Goal: Check status: Check status

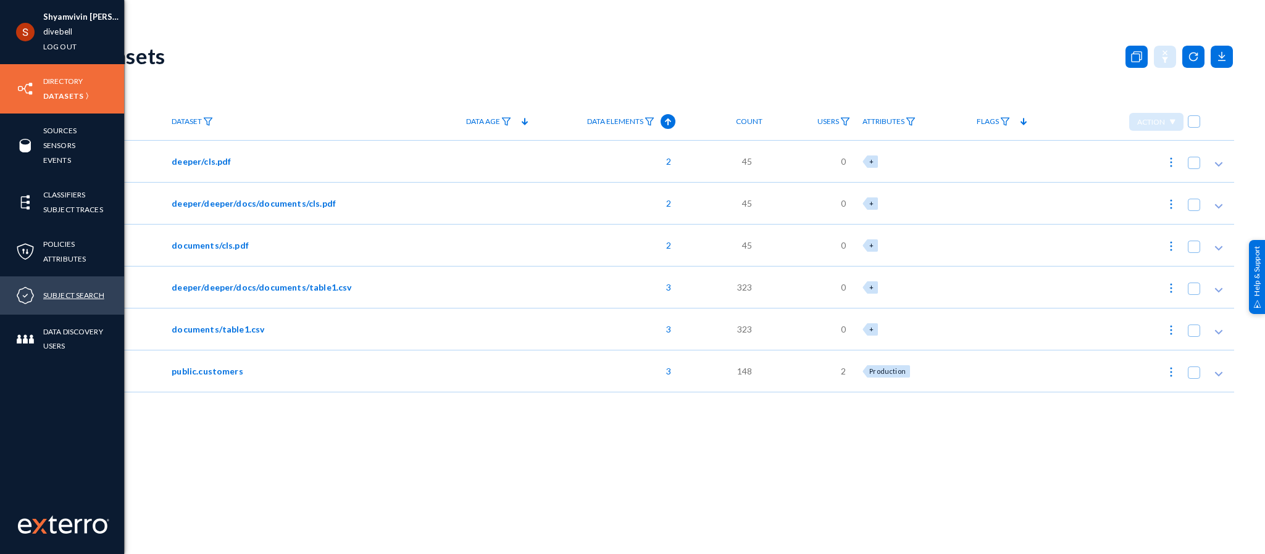
click at [65, 295] on link "Subject Search" at bounding box center [73, 295] width 61 height 14
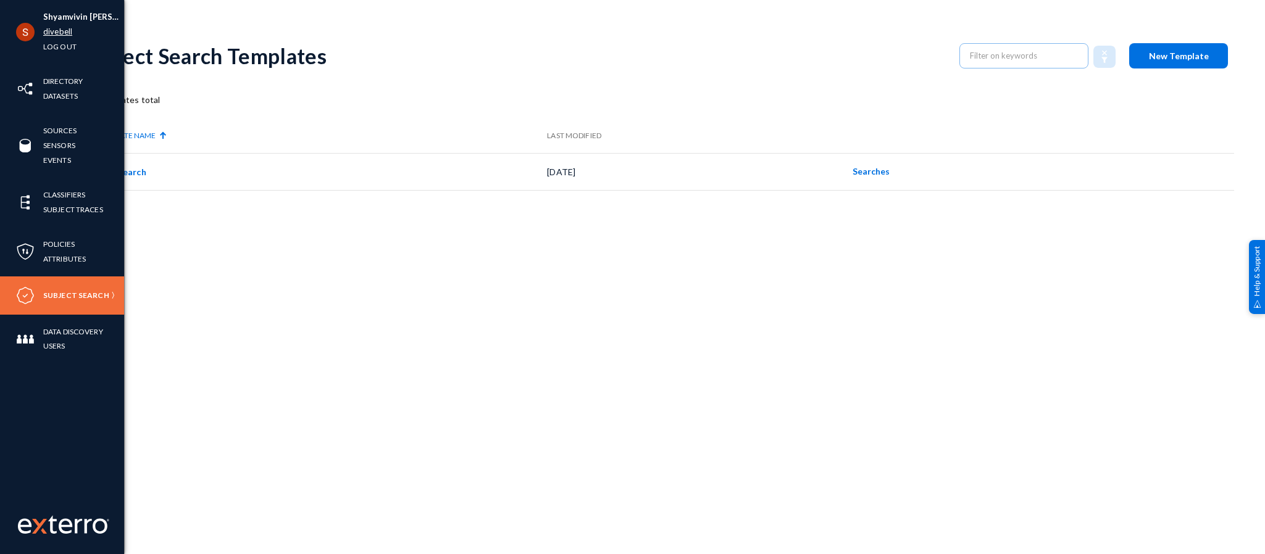
click at [67, 27] on link "divebell" at bounding box center [57, 32] width 29 height 14
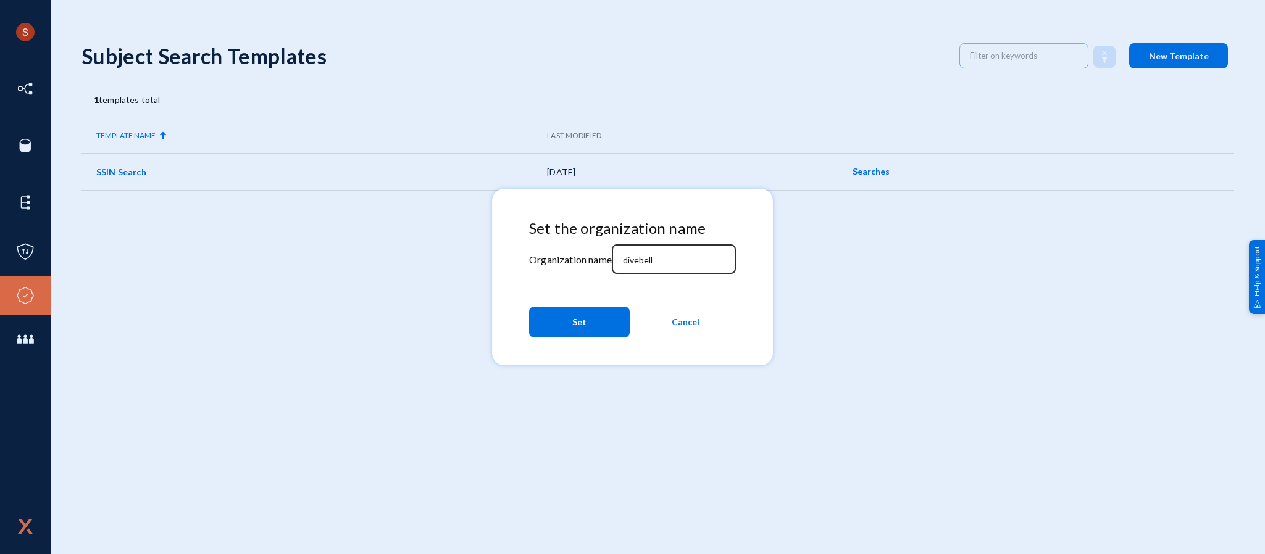
click at [643, 267] on div "divebell" at bounding box center [673, 258] width 111 height 32
type input "d"
type input "tandl"
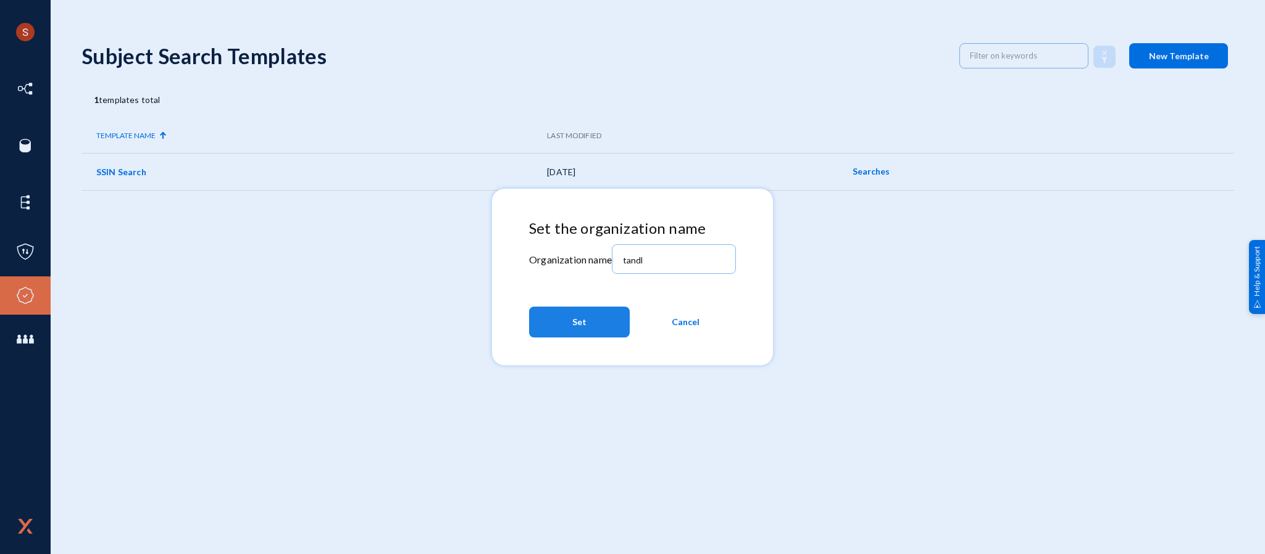
click at [600, 315] on button "Set" at bounding box center [579, 322] width 101 height 31
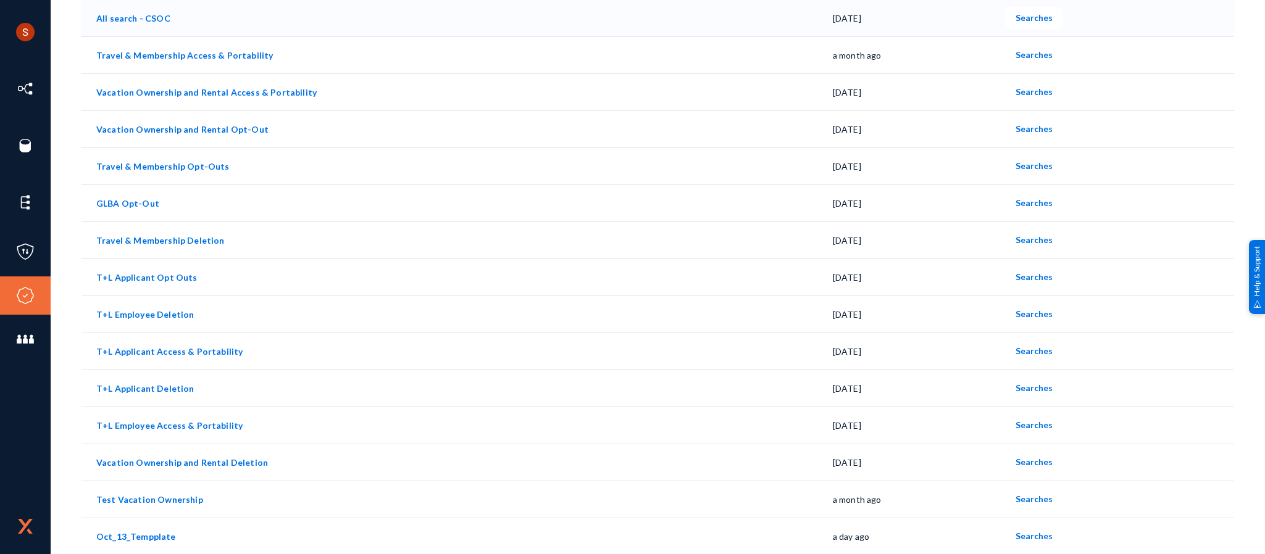
scroll to position [340, 0]
click at [162, 528] on td "Oct_13_Tempplate" at bounding box center [456, 535] width 751 height 37
click at [1026, 533] on span "Searches" at bounding box center [1033, 535] width 37 height 10
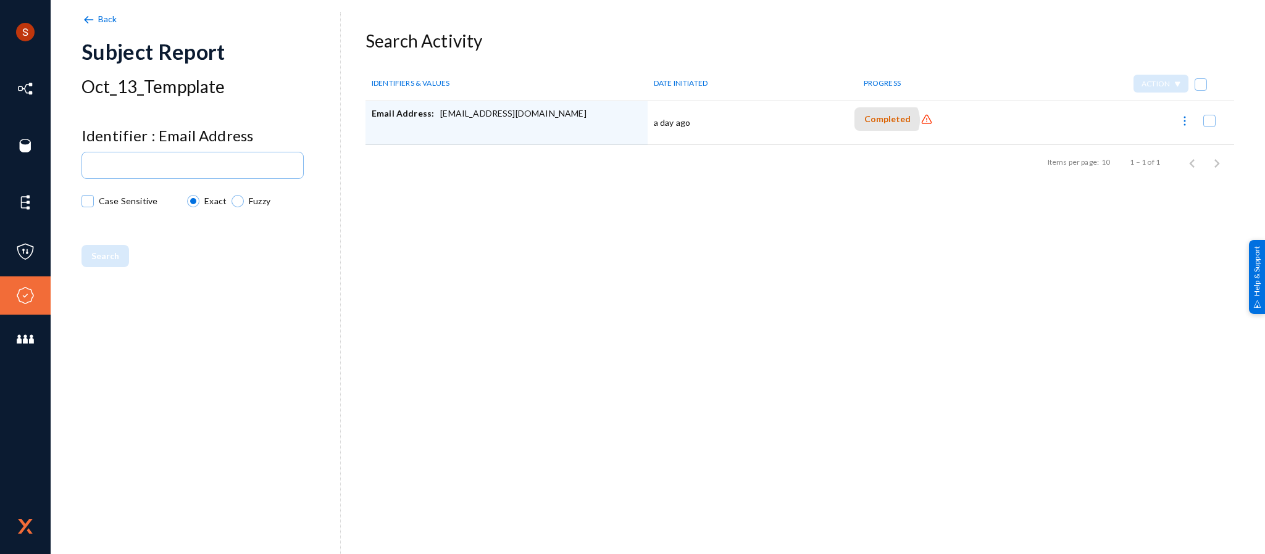
click at [883, 120] on span "Completed" at bounding box center [887, 119] width 46 height 10
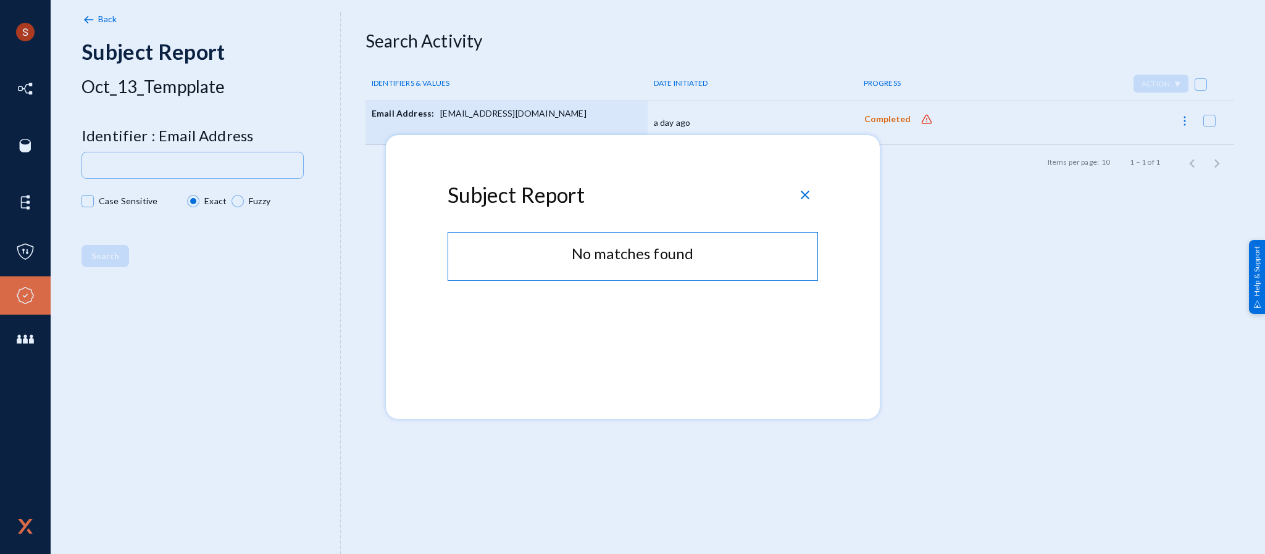
click at [804, 188] on span "close" at bounding box center [805, 195] width 15 height 15
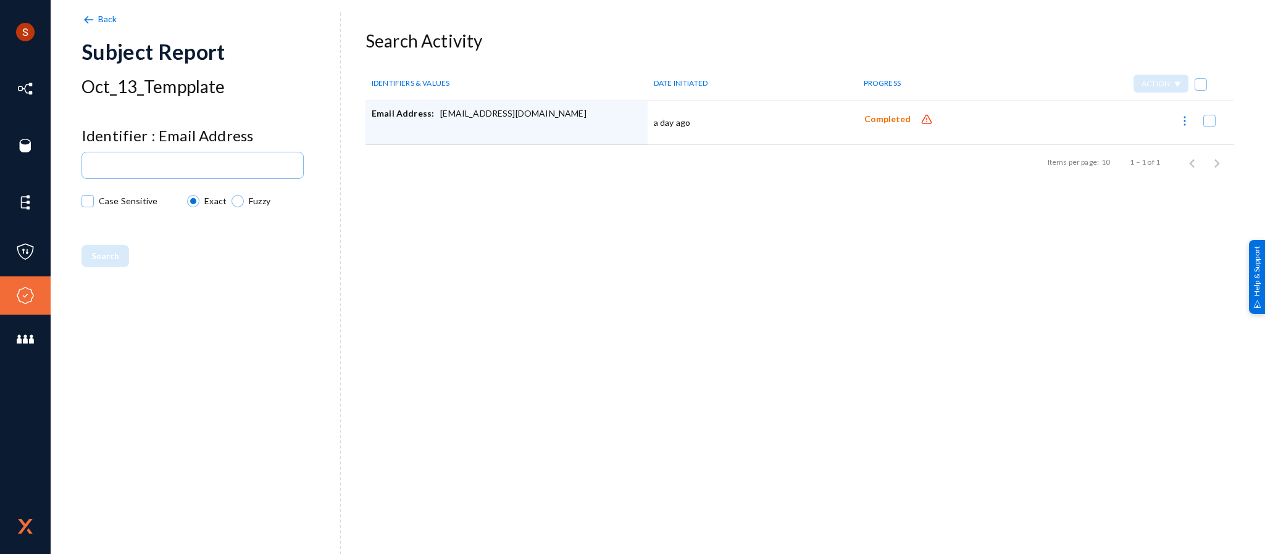
click at [923, 119] on img at bounding box center [926, 120] width 12 height 12
click at [680, 119] on td "a day ago" at bounding box center [748, 123] width 201 height 44
click at [471, 115] on div "Email Address: [EMAIL_ADDRESS][DOMAIN_NAME]" at bounding box center [507, 122] width 270 height 31
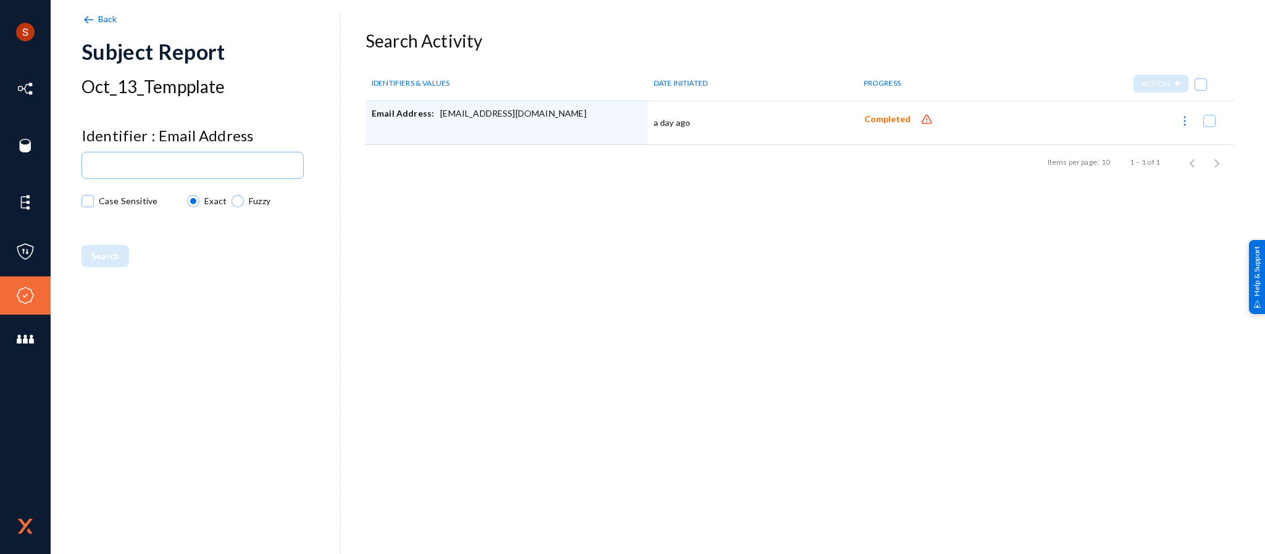
click at [471, 115] on div "Email Address: [EMAIL_ADDRESS][DOMAIN_NAME]" at bounding box center [507, 122] width 270 height 31
click at [86, 13] on img at bounding box center [88, 20] width 14 height 14
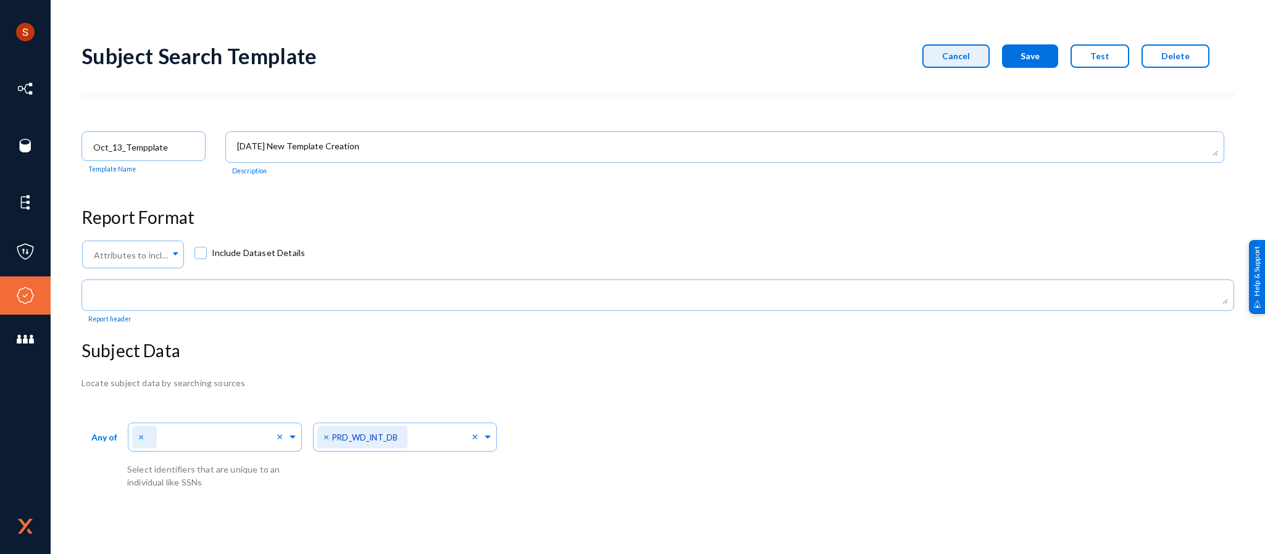
click at [967, 44] on button "Cancel" at bounding box center [955, 55] width 67 height 23
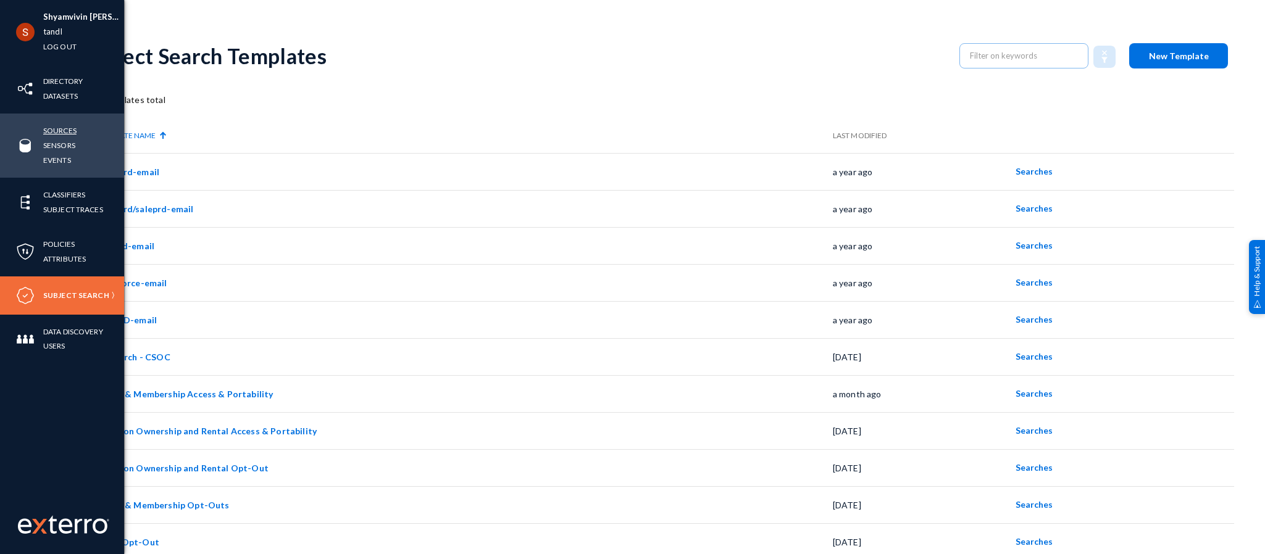
click at [52, 133] on link "Sources" at bounding box center [59, 130] width 33 height 14
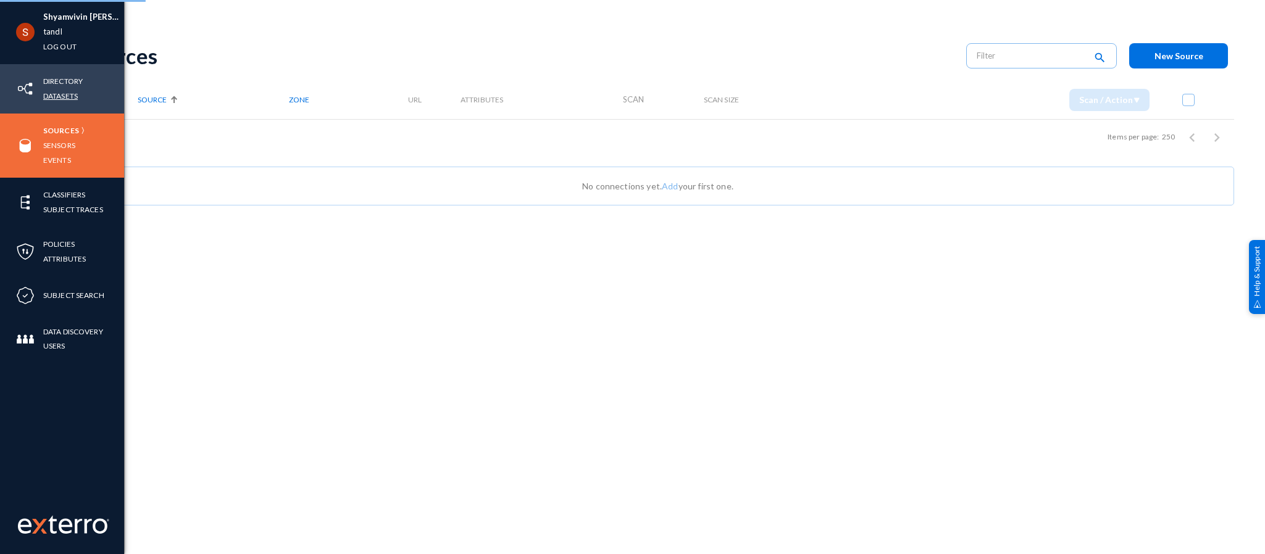
click at [47, 95] on link "Datasets" at bounding box center [60, 96] width 35 height 14
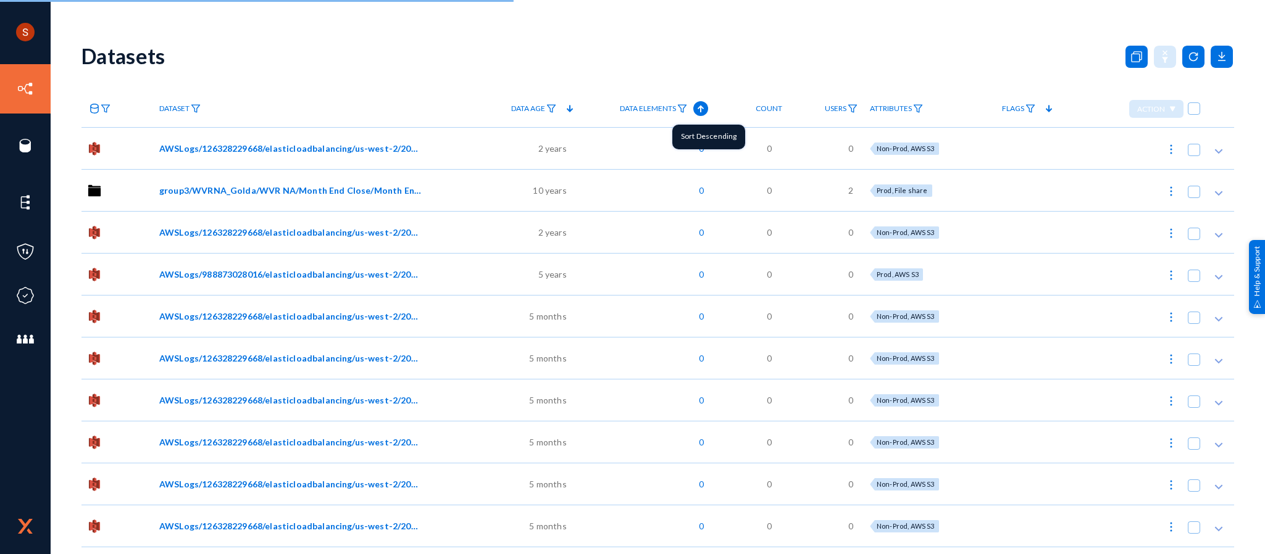
click at [700, 112] on div "Data Elements" at bounding box center [664, 108] width 101 height 37
click at [700, 112] on icon at bounding box center [700, 109] width 6 height 7
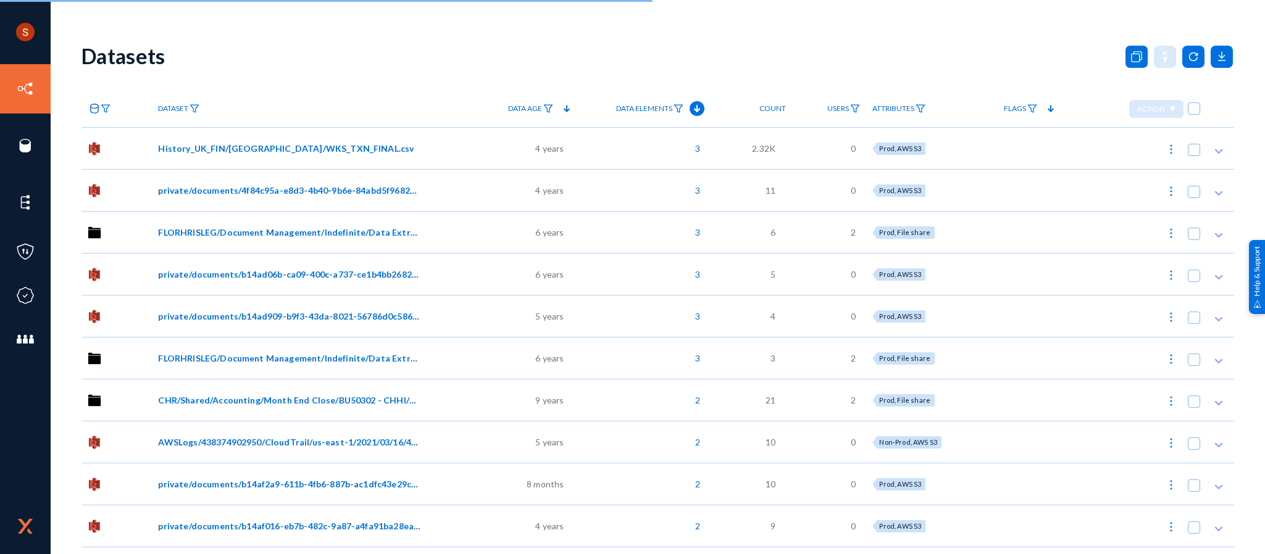
click at [682, 91] on div "Data Elements" at bounding box center [660, 108] width 101 height 37
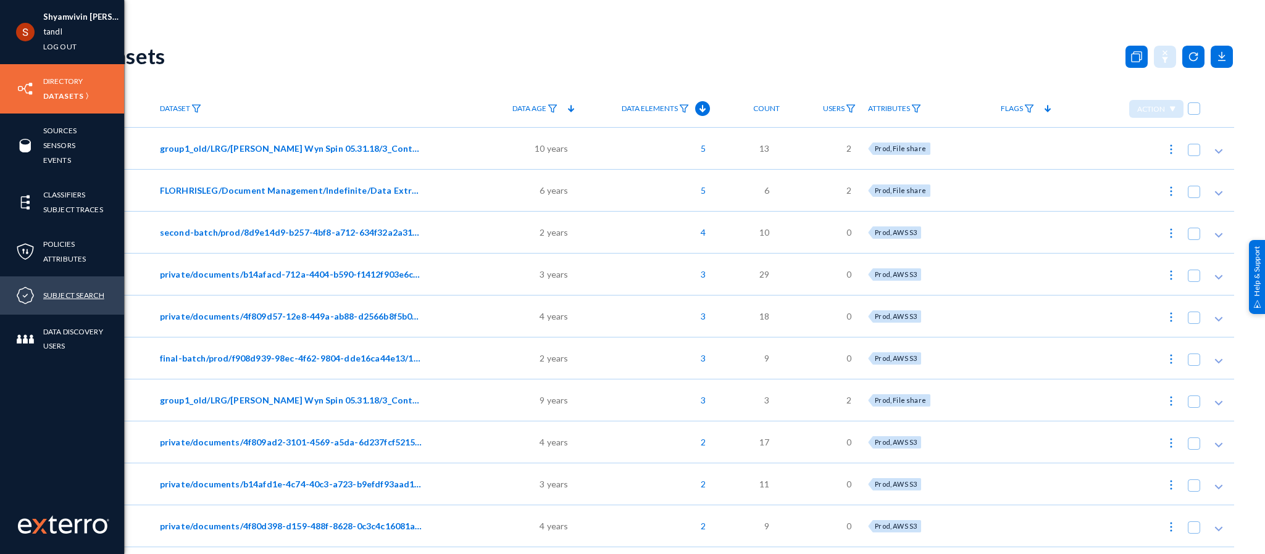
click at [76, 293] on link "Subject Search" at bounding box center [73, 295] width 61 height 14
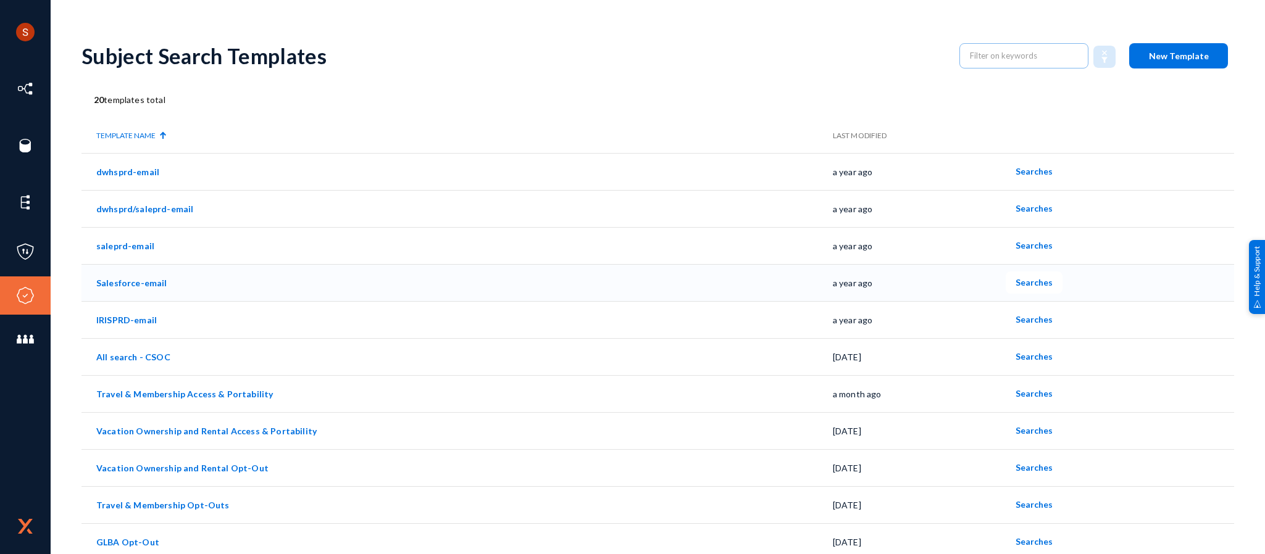
scroll to position [340, 0]
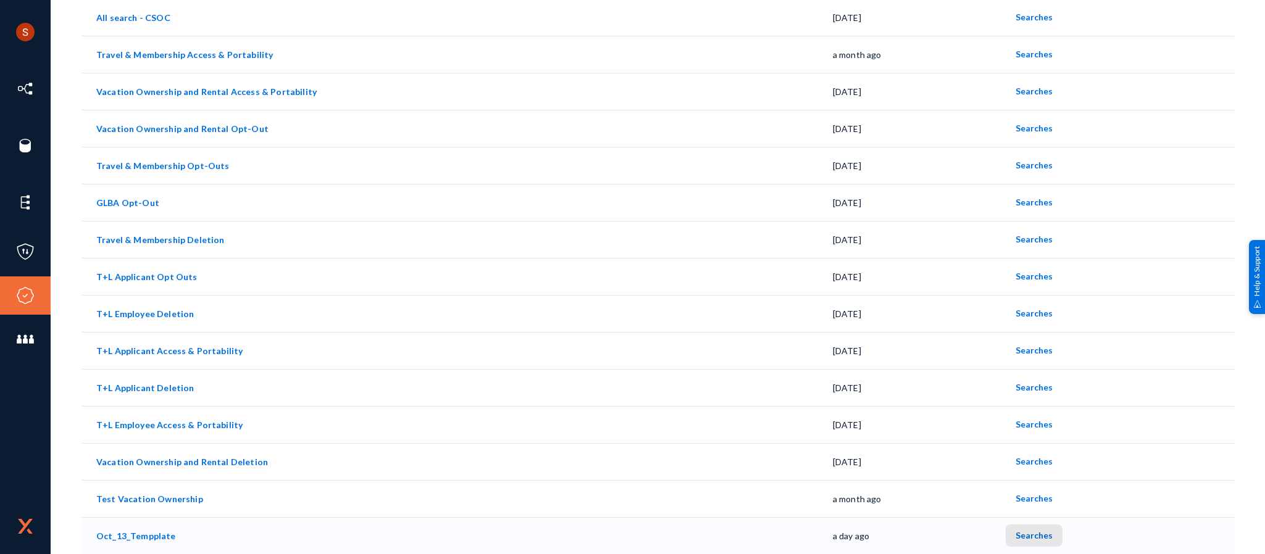
click at [1028, 534] on span "Searches" at bounding box center [1033, 535] width 37 height 10
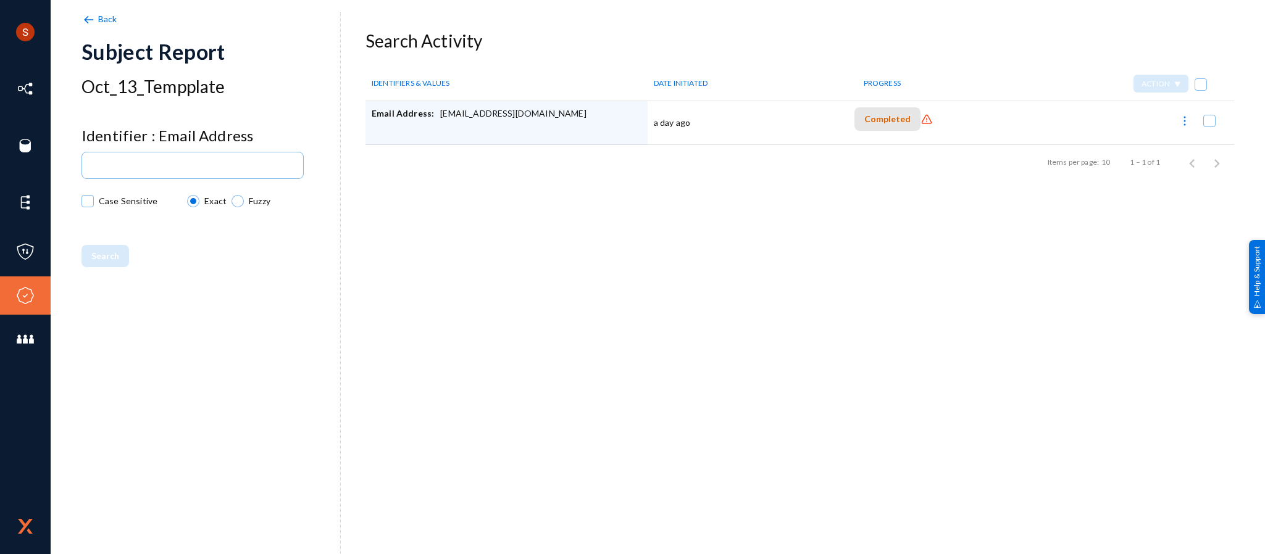
click at [888, 121] on span "Completed" at bounding box center [887, 119] width 46 height 10
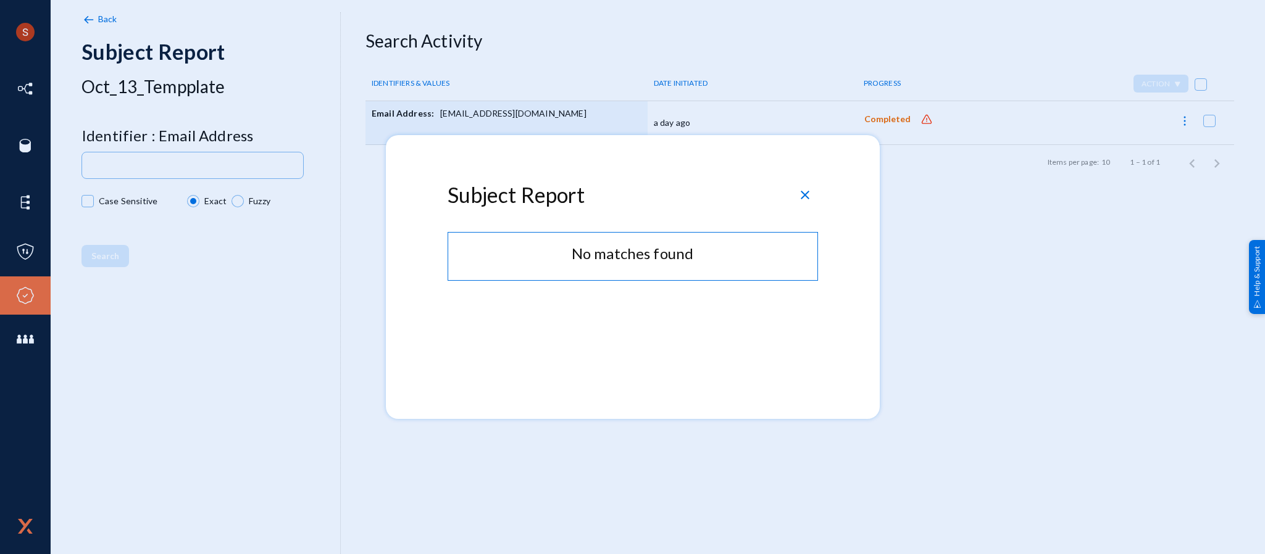
click at [810, 194] on span "close" at bounding box center [805, 195] width 15 height 15
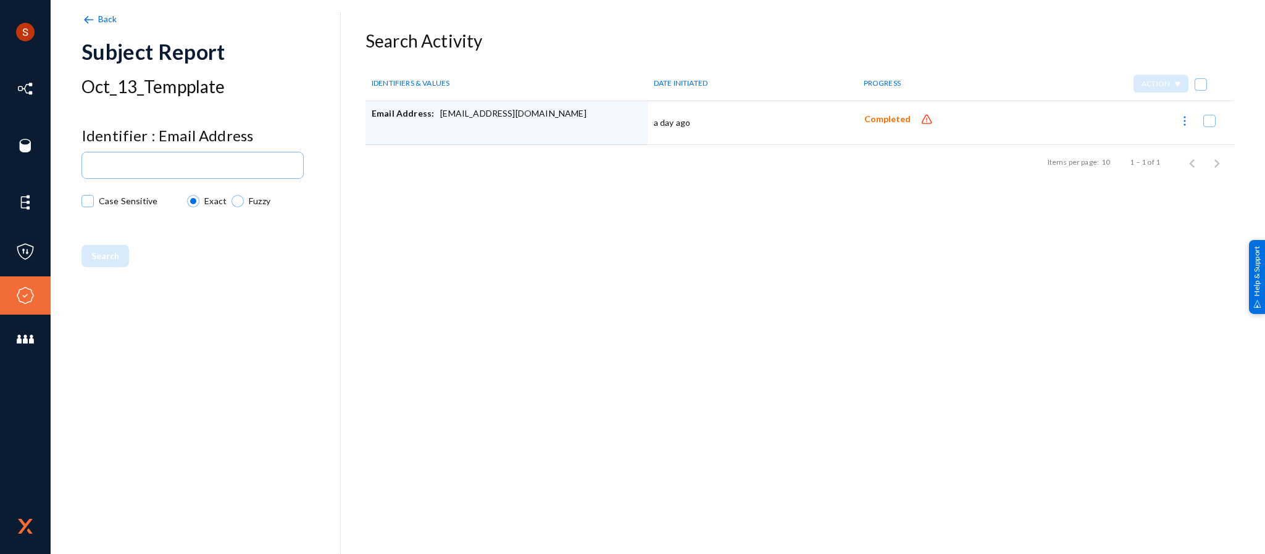
click at [920, 120] on img at bounding box center [926, 120] width 12 height 12
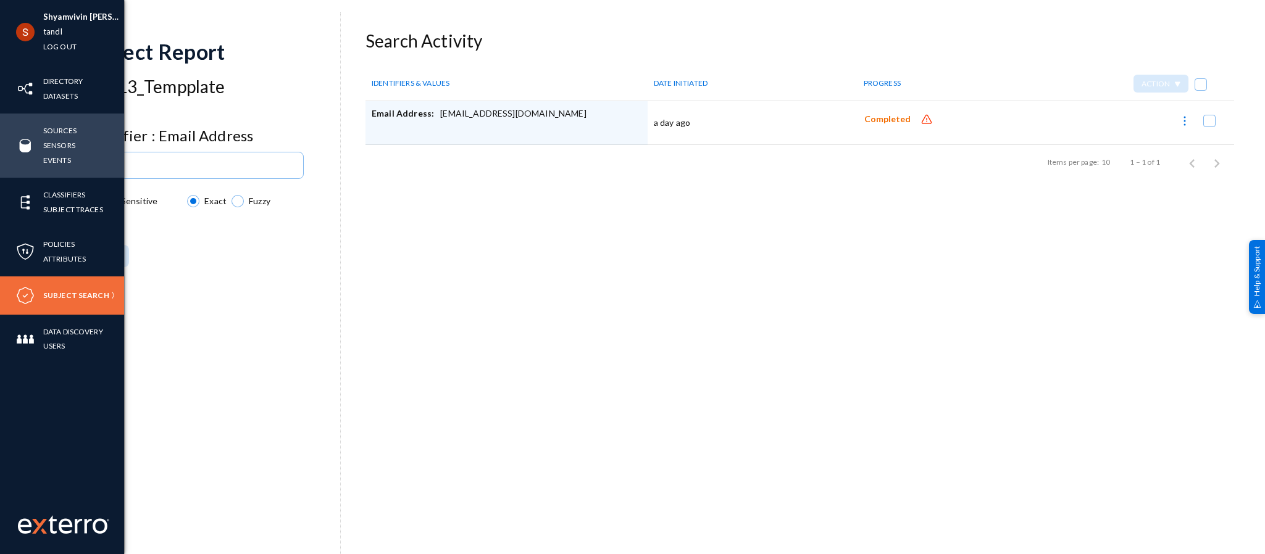
click at [51, 120] on div "Sources Sensors Events" at bounding box center [62, 146] width 124 height 64
click at [52, 124] on link "Sources" at bounding box center [59, 130] width 33 height 14
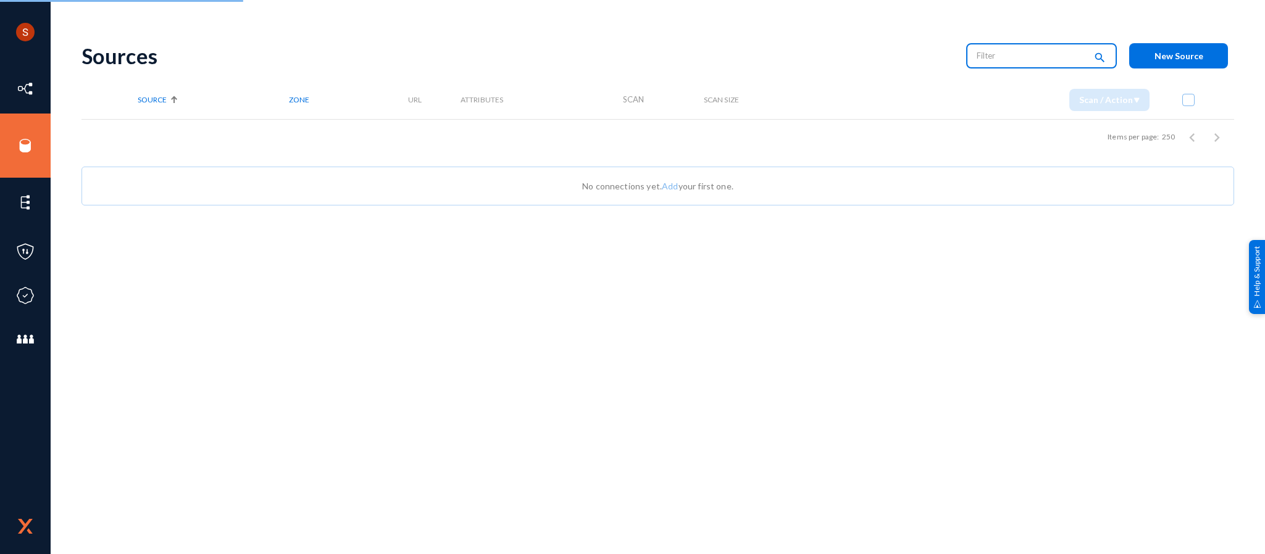
click at [985, 61] on input "text" at bounding box center [1031, 55] width 109 height 19
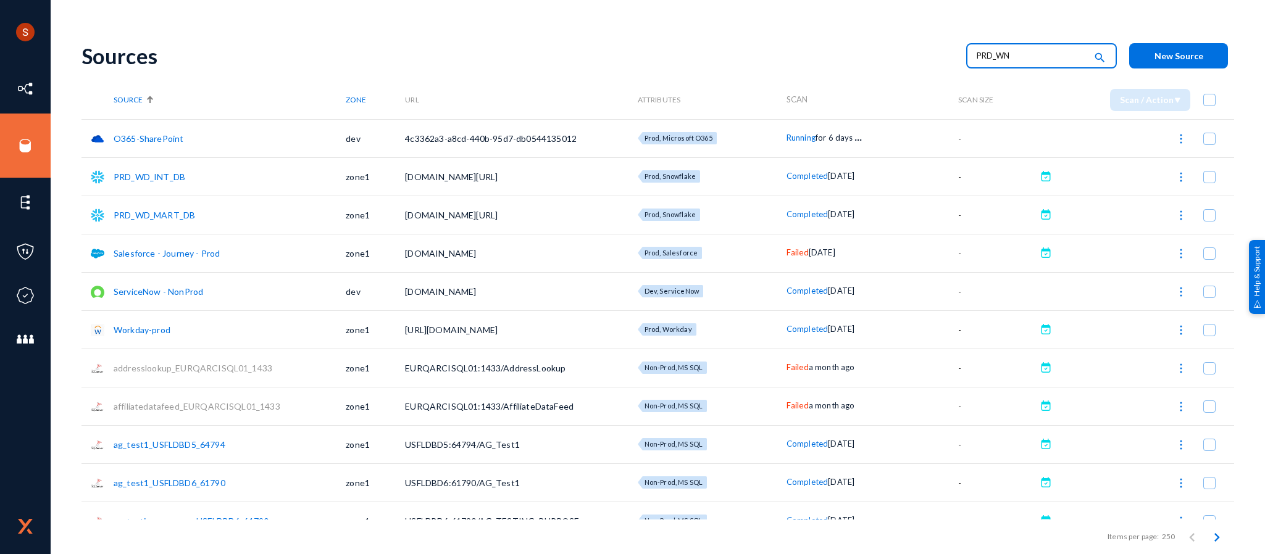
type input "PRD_WN"
click at [1041, 178] on button at bounding box center [1046, 176] width 12 height 12
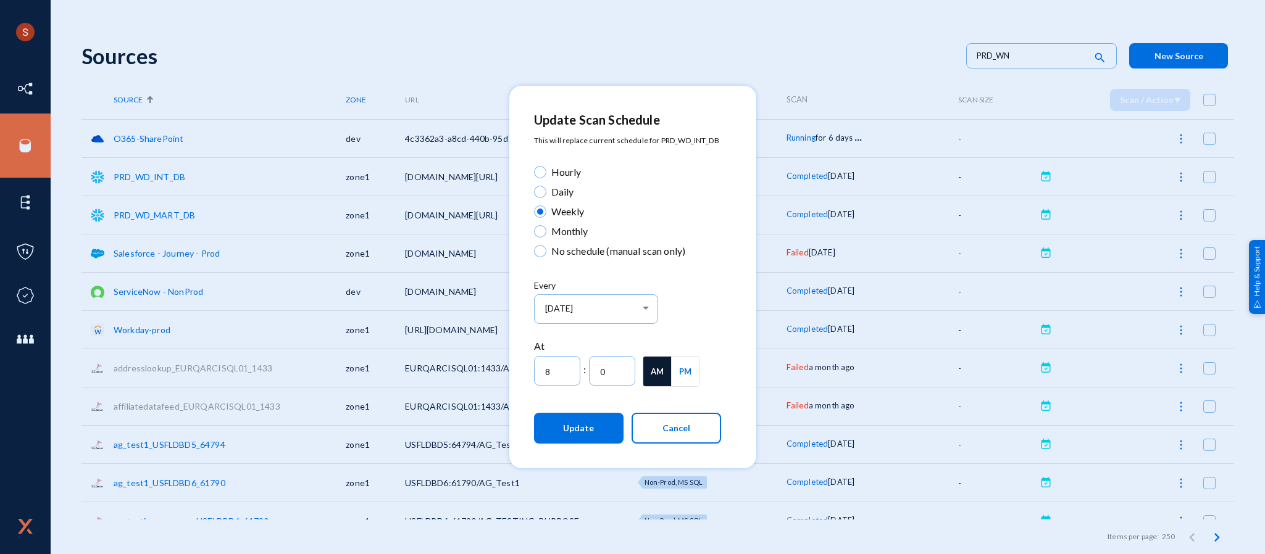
click at [691, 7] on div at bounding box center [632, 277] width 1265 height 554
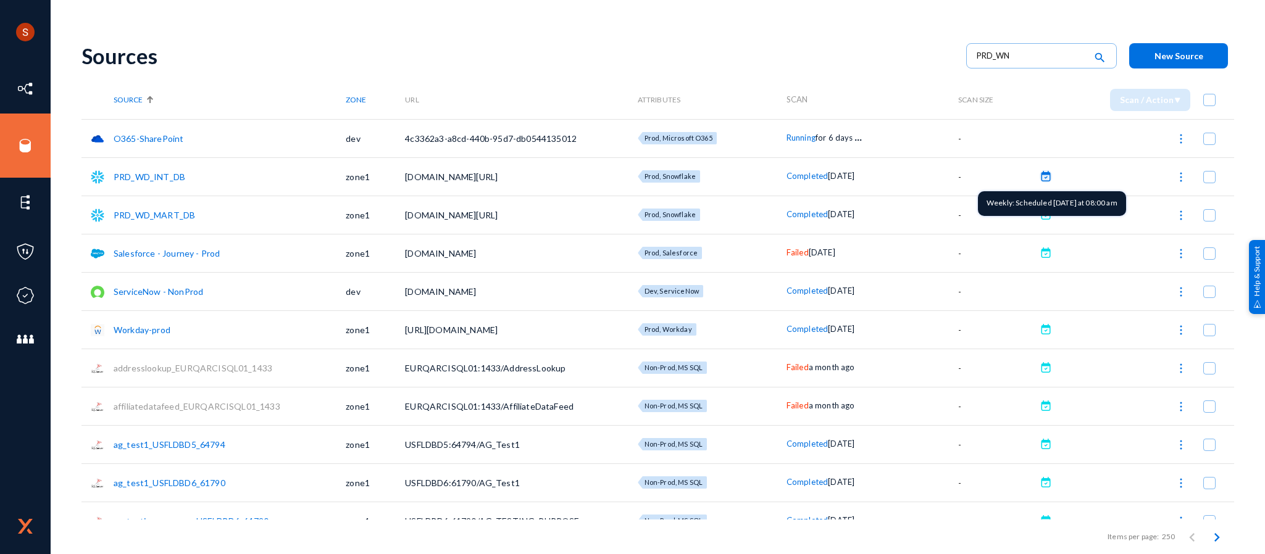
click at [1047, 170] on button at bounding box center [1046, 176] width 12 height 12
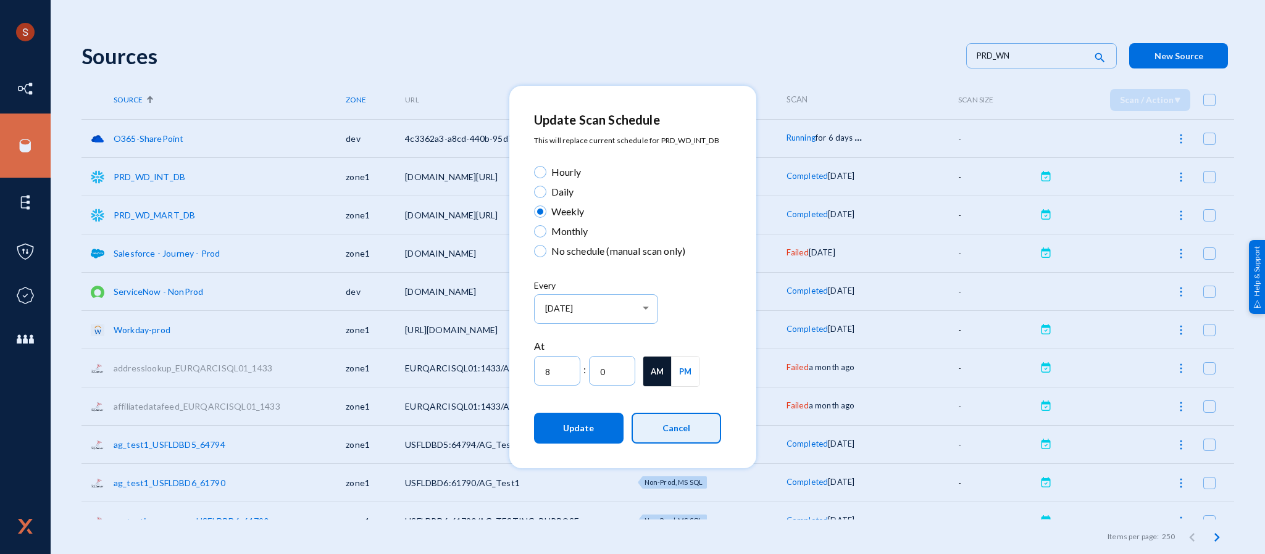
click at [669, 427] on span "Cancel" at bounding box center [676, 428] width 28 height 10
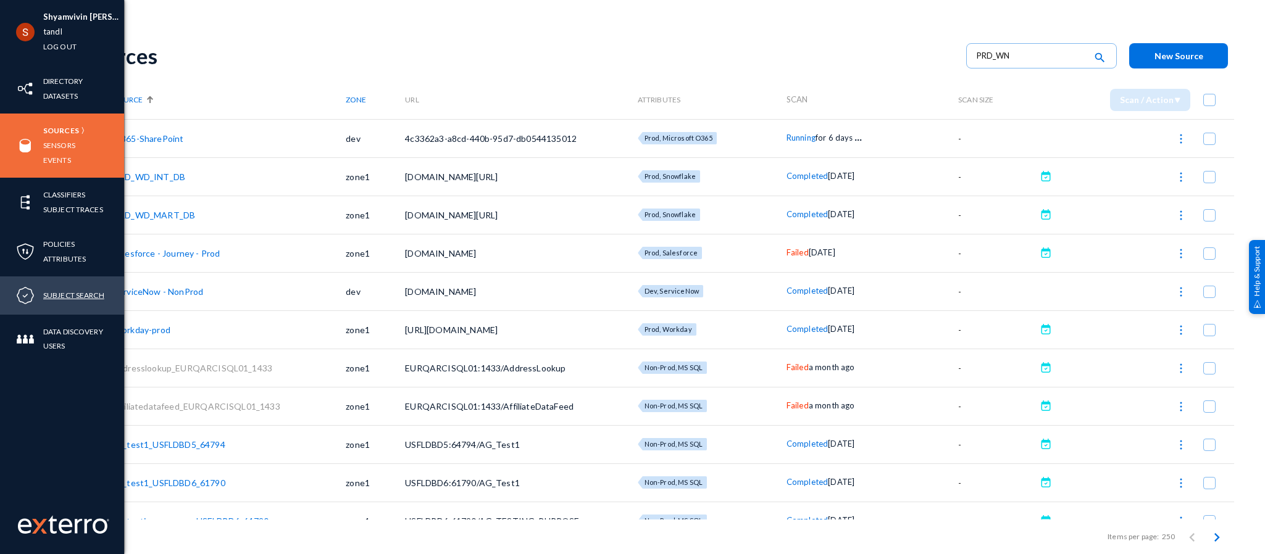
click at [69, 293] on link "Subject Search" at bounding box center [73, 295] width 61 height 14
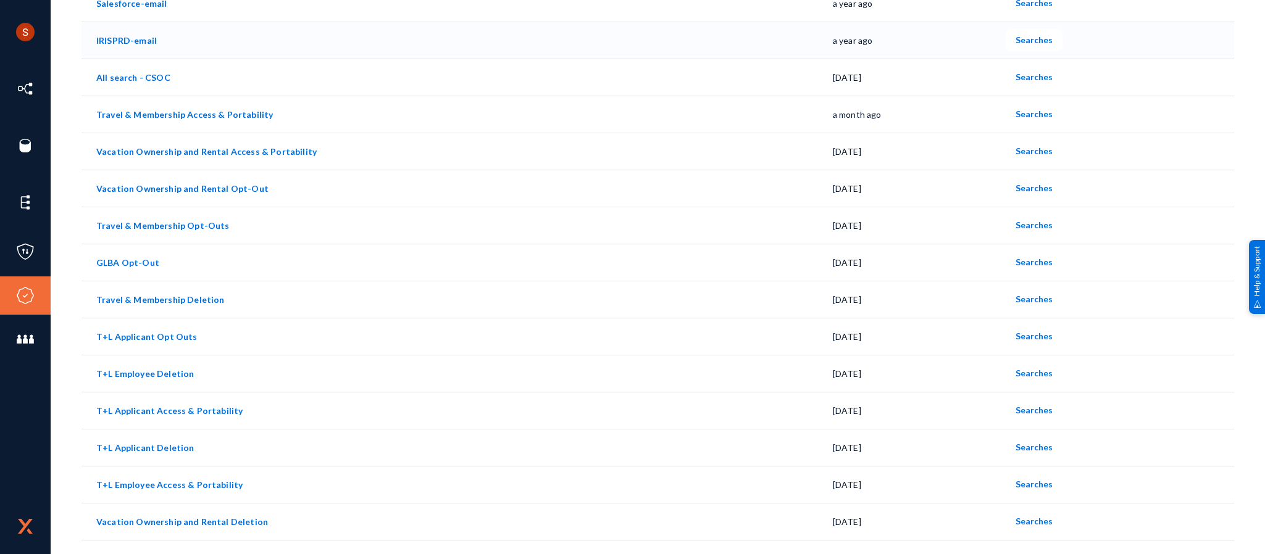
scroll to position [340, 0]
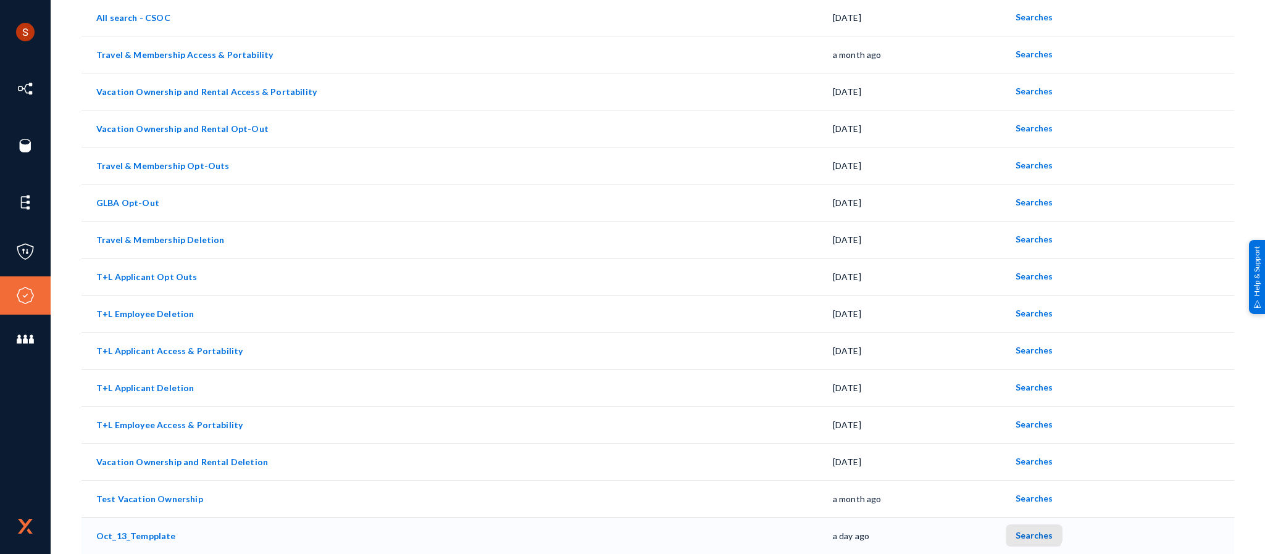
click at [1017, 528] on button "Searches" at bounding box center [1034, 536] width 57 height 22
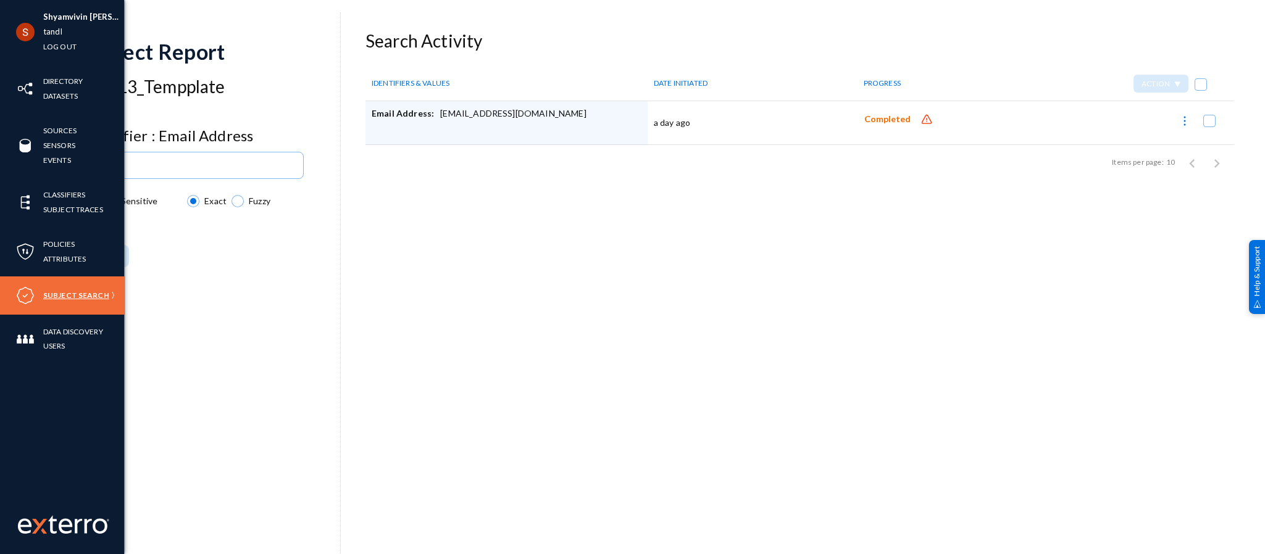
click at [78, 298] on link "Subject Search" at bounding box center [76, 295] width 66 height 14
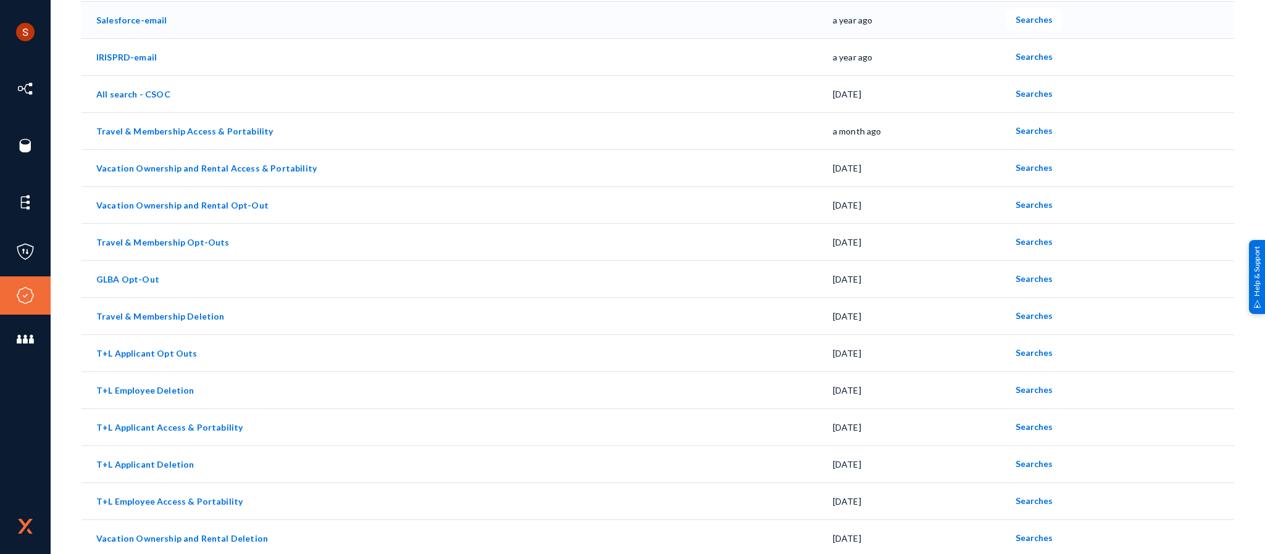
scroll to position [261, 0]
click at [1017, 163] on button "Searches" at bounding box center [1034, 170] width 57 height 22
